Goal: Task Accomplishment & Management: Manage account settings

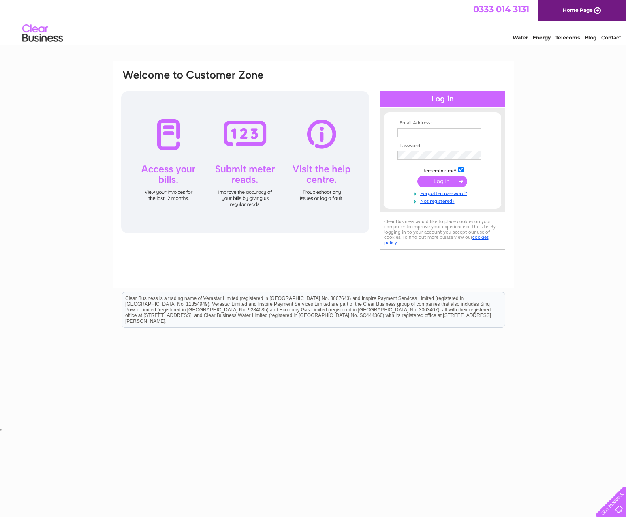
click at [420, 131] on input "text" at bounding box center [440, 132] width 84 height 9
click at [433, 133] on input "text" at bounding box center [440, 133] width 84 height 10
paste input ""dunamispharmacy@gmail.com ""
drag, startPoint x: 425, startPoint y: 133, endPoint x: 367, endPoint y: 131, distance: 58.9
click at [367, 131] on div "Email Address: "dunamispharmacy@gmail.com " Password:" at bounding box center [313, 161] width 386 height 184
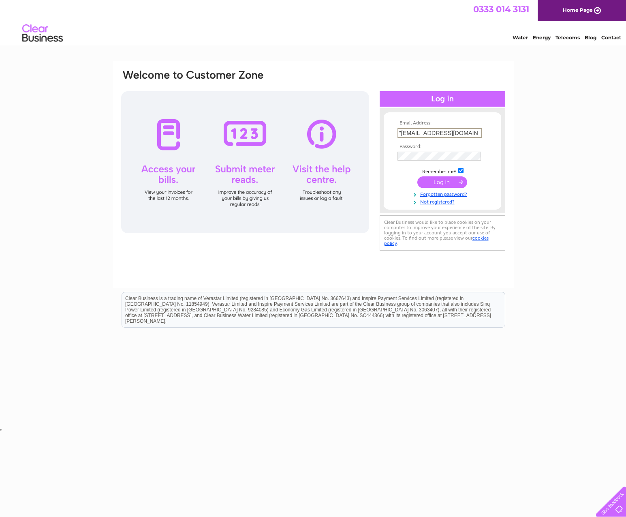
click at [401, 131] on input ""dunamispharmacy@gmail.com "" at bounding box center [440, 133] width 84 height 10
click at [583, 111] on div "Email Address: dunamispharmacy@gmail.co Password: Forgotten password?" at bounding box center [313, 244] width 626 height 366
click at [450, 131] on input "dunamispharmacy@gmail.co" at bounding box center [440, 133] width 84 height 10
type input "dunamispharmacy@gmail.com"
click at [546, 138] on div "Email Address: dunamispharmacy@gmail.com Password: Forgotten password?" at bounding box center [313, 244] width 626 height 366
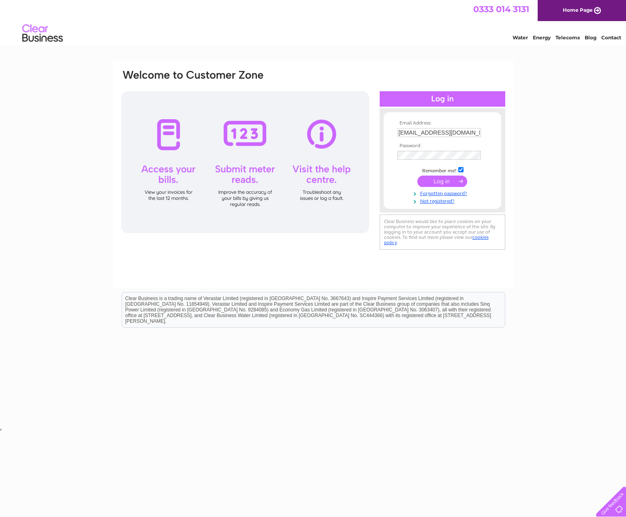
click at [432, 148] on th "Password:" at bounding box center [443, 146] width 94 height 6
click at [436, 177] on input "submit" at bounding box center [443, 181] width 50 height 11
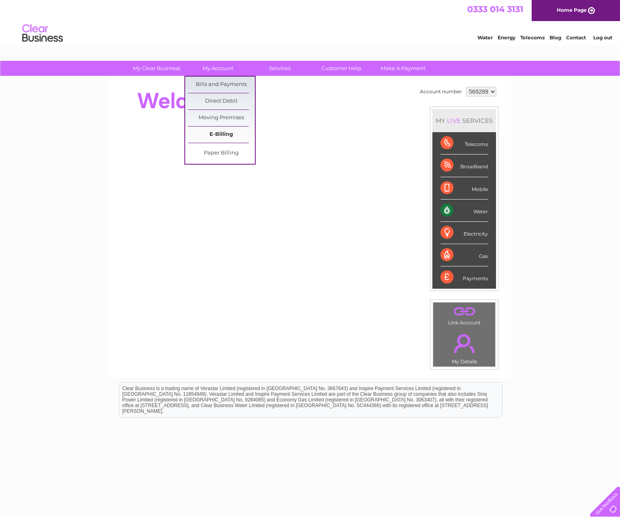
click at [222, 133] on link "E-Billing" at bounding box center [221, 134] width 67 height 16
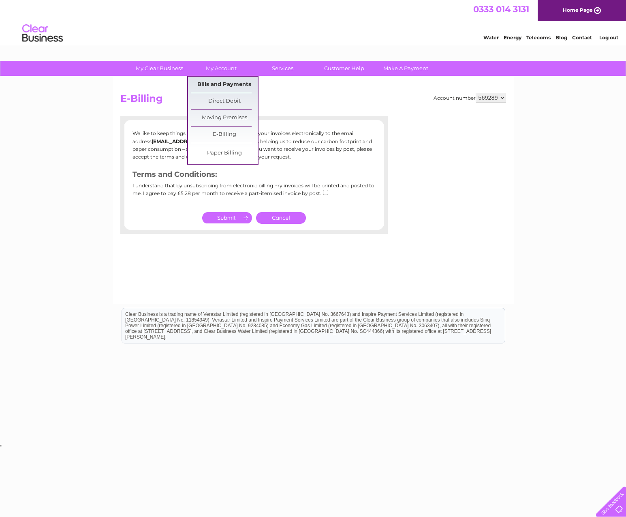
click at [216, 85] on link "Bills and Payments" at bounding box center [224, 85] width 67 height 16
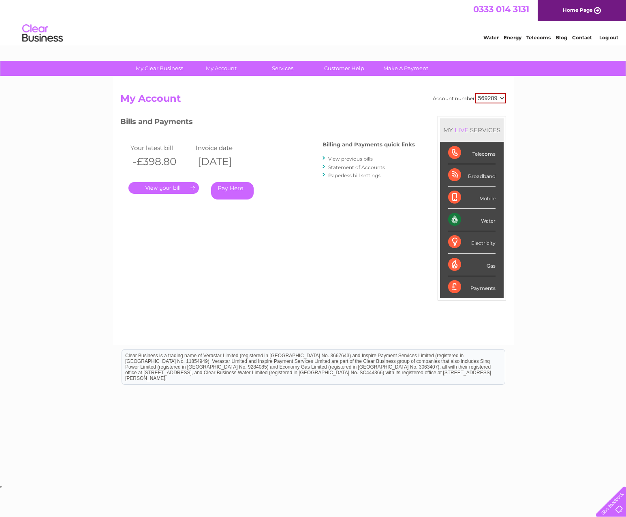
click at [170, 189] on link "." at bounding box center [164, 188] width 71 height 12
click at [338, 159] on link "View previous bills" at bounding box center [350, 159] width 45 height 6
